Goal: Check status: Check status

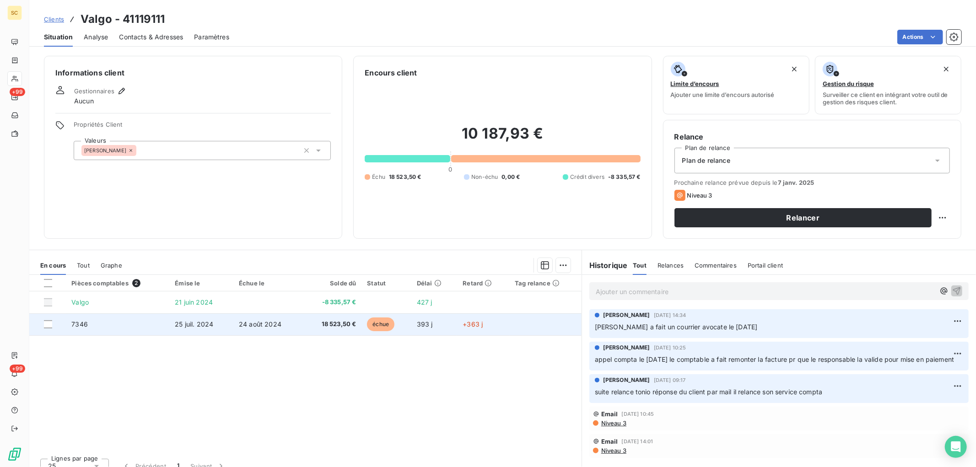
click at [273, 326] on span "24 août 2024" at bounding box center [260, 324] width 43 height 8
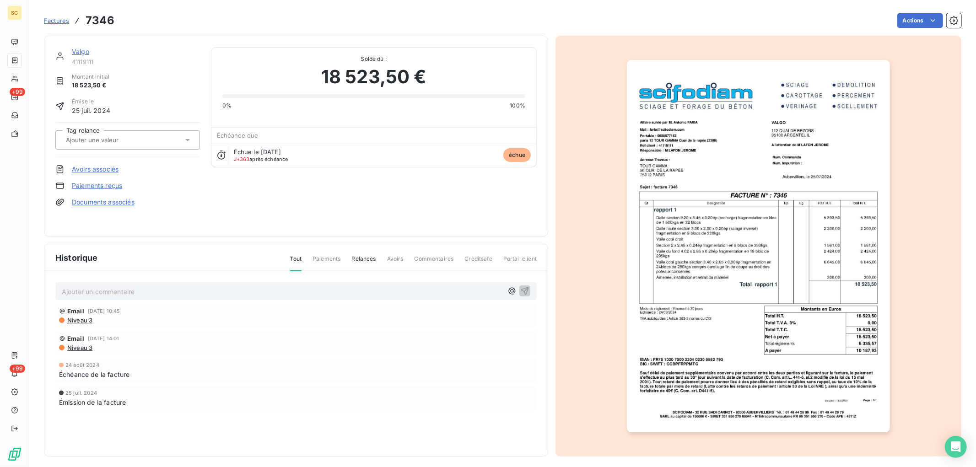
click at [744, 161] on img "button" at bounding box center [758, 246] width 263 height 373
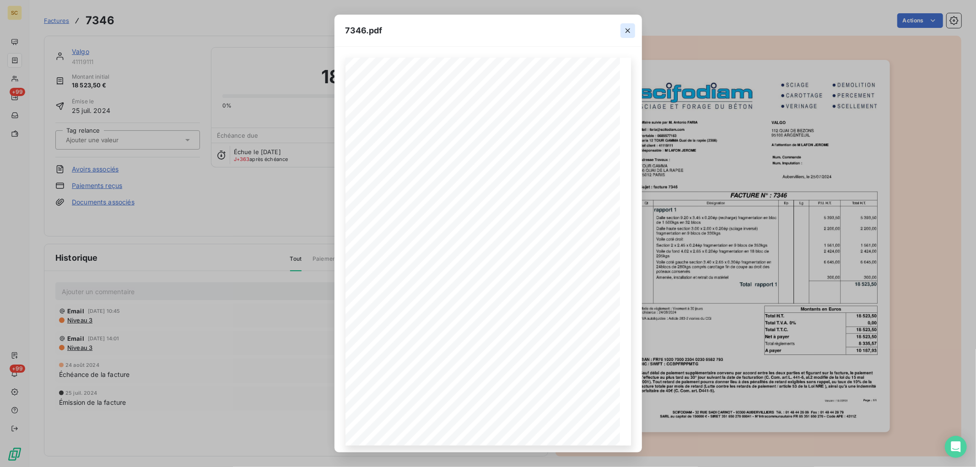
click at [625, 31] on icon "button" at bounding box center [627, 30] width 9 height 9
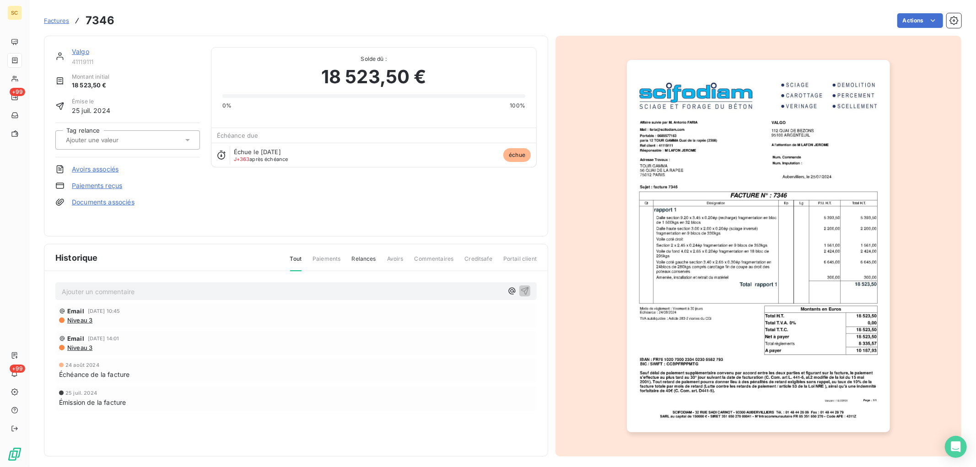
click at [85, 51] on link "Valgo" at bounding box center [80, 52] width 17 height 8
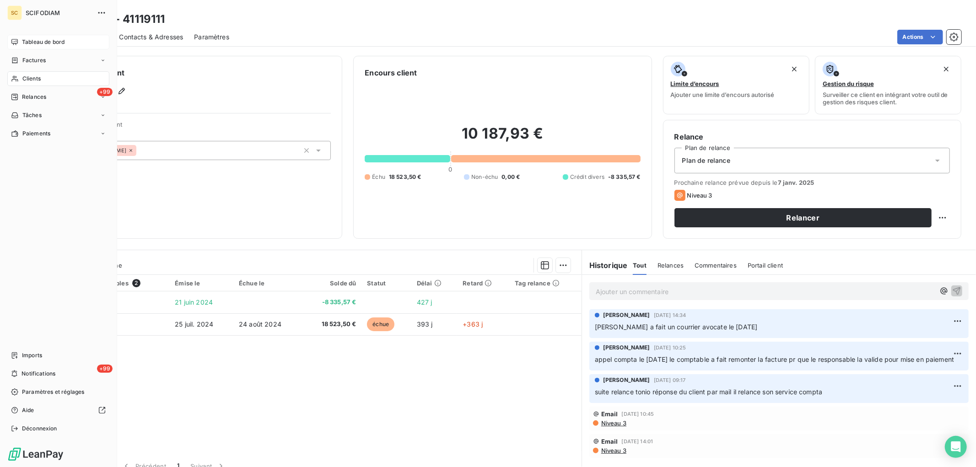
click at [17, 44] on icon at bounding box center [14, 41] width 7 height 7
